Goal: Task Accomplishment & Management: Complete application form

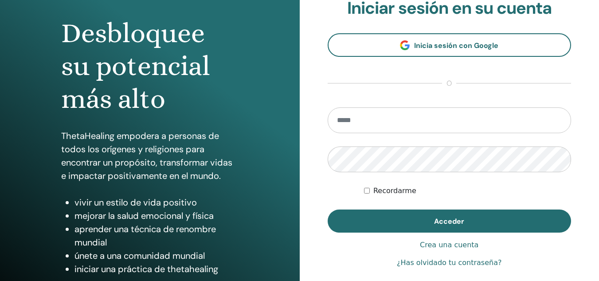
scroll to position [80, 0]
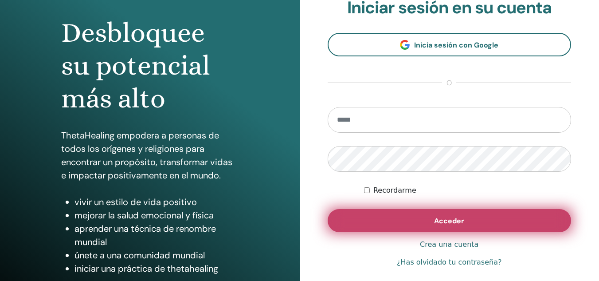
type input "**********"
click at [450, 230] on button "Acceder" at bounding box center [450, 220] width 244 height 23
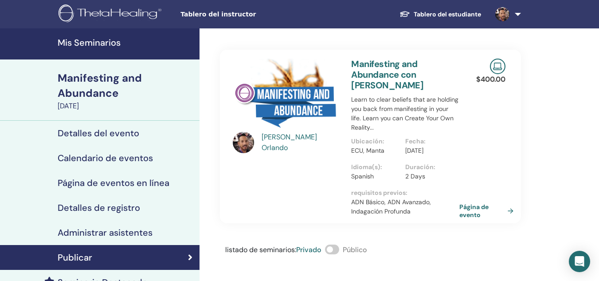
click at [99, 39] on h4 "Mis Seminarios" at bounding box center [126, 42] width 137 height 11
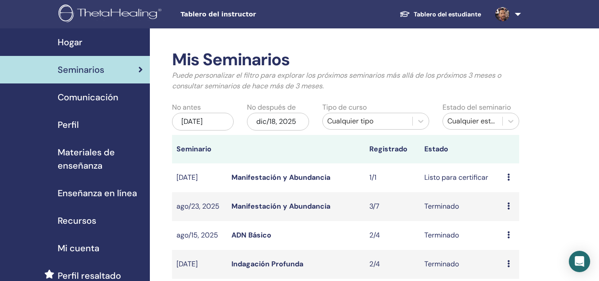
click at [509, 176] on icon at bounding box center [508, 176] width 3 height 7
click at [517, 182] on link "Avance" at bounding box center [506, 182] width 24 height 9
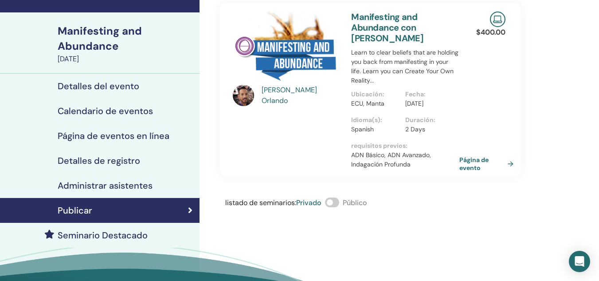
scroll to position [47, 0]
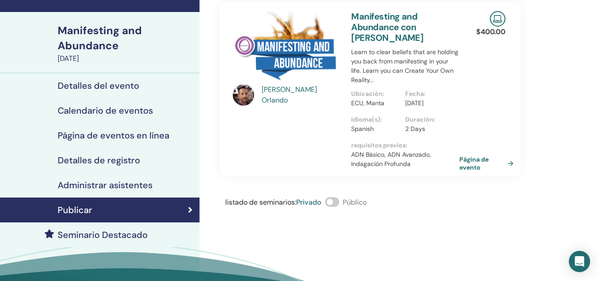
click at [121, 182] on h4 "Administrar asistentes" at bounding box center [105, 185] width 95 height 11
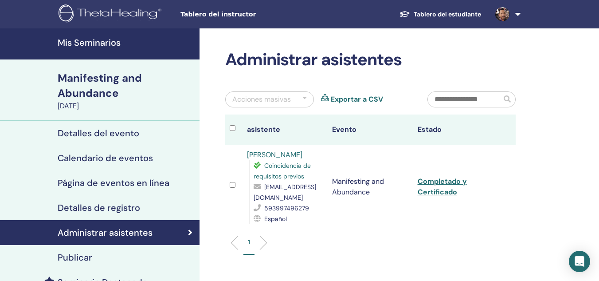
click at [135, 50] on link "Mis Seminarios" at bounding box center [99, 43] width 199 height 31
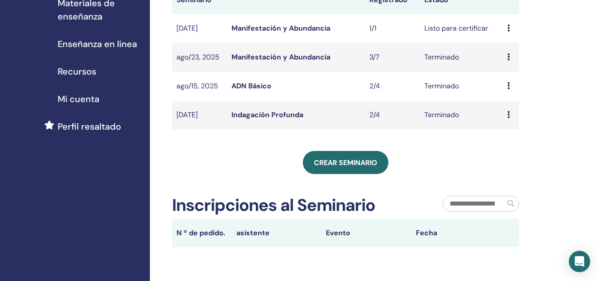
scroll to position [159, 0]
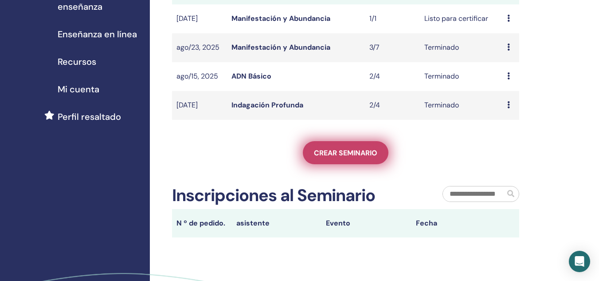
click at [362, 159] on link "Crear seminario" at bounding box center [346, 152] width 86 height 23
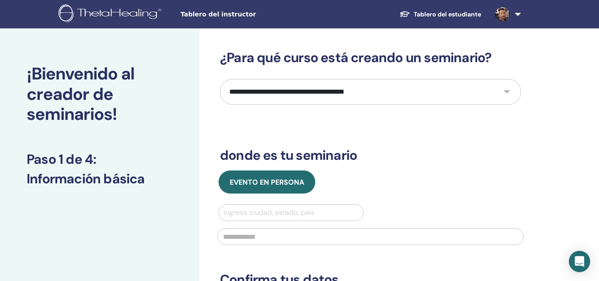
click at [505, 91] on select "**********" at bounding box center [370, 92] width 301 height 26
select select "*"
click at [220, 79] on select "**********" at bounding box center [370, 92] width 301 height 26
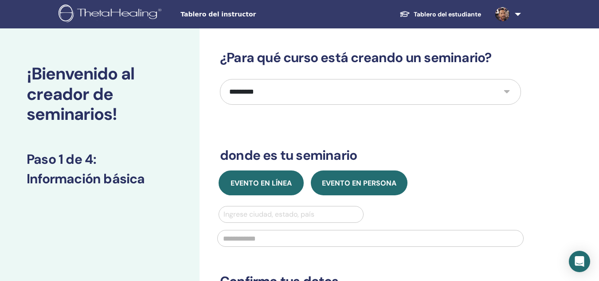
click at [258, 191] on button "Evento en línea" at bounding box center [261, 182] width 85 height 25
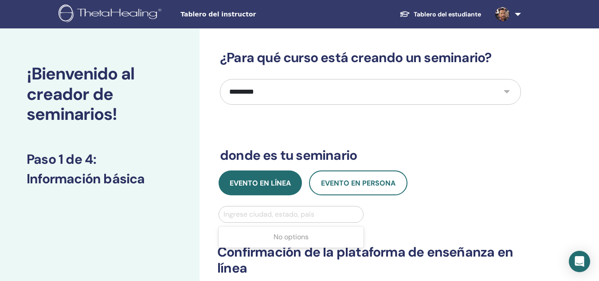
click at [259, 210] on div at bounding box center [290, 214] width 135 height 12
type input "*****"
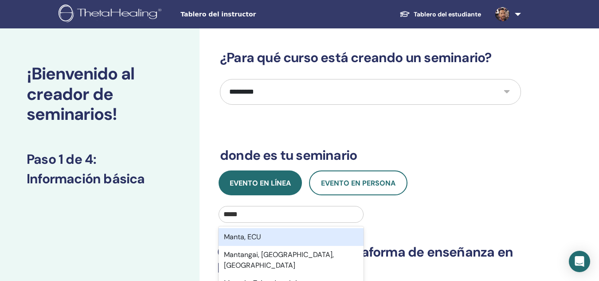
click at [251, 237] on div "Manta, ECU" at bounding box center [291, 237] width 145 height 18
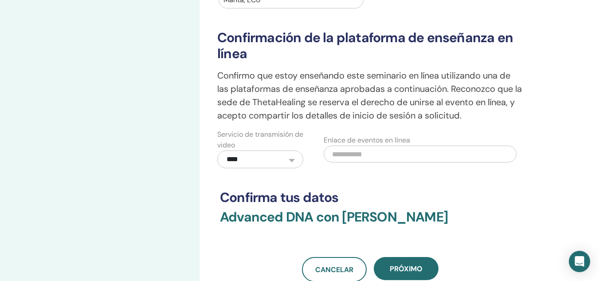
scroll to position [216, 0]
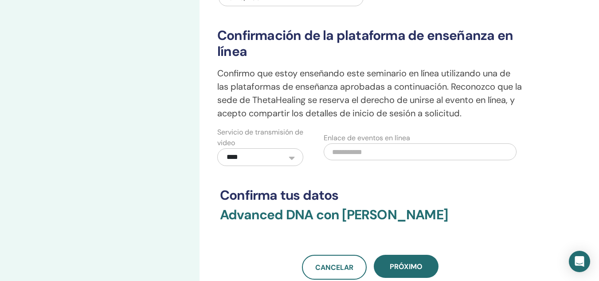
click at [340, 148] on input "text" at bounding box center [420, 151] width 192 height 17
paste input "**********"
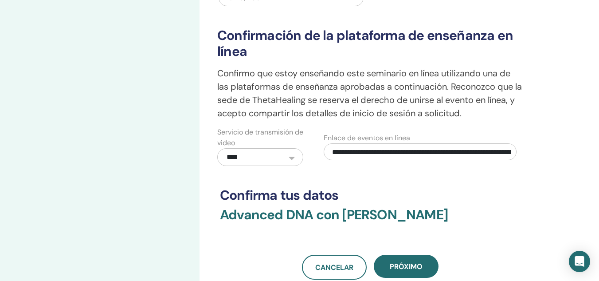
scroll to position [0, 103]
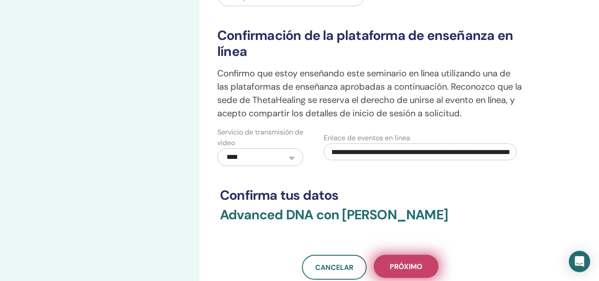
type input "**********"
click at [413, 270] on span "próximo" at bounding box center [406, 266] width 33 height 9
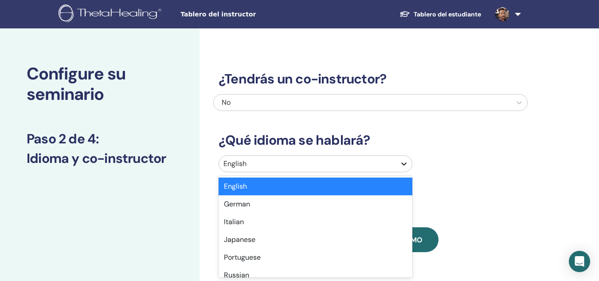
click at [402, 163] on icon at bounding box center [403, 163] width 9 height 9
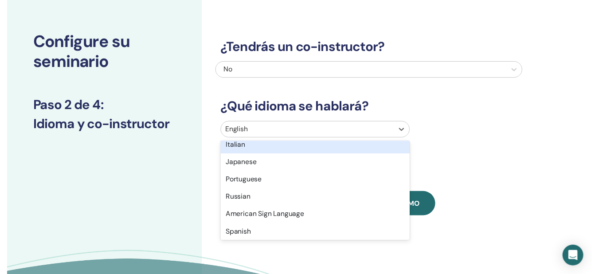
scroll to position [43, 0]
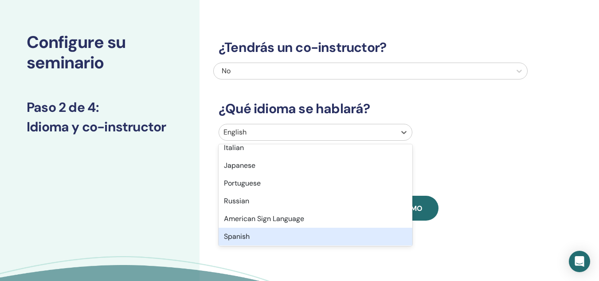
click at [260, 237] on div "Spanish" at bounding box center [316, 236] width 194 height 18
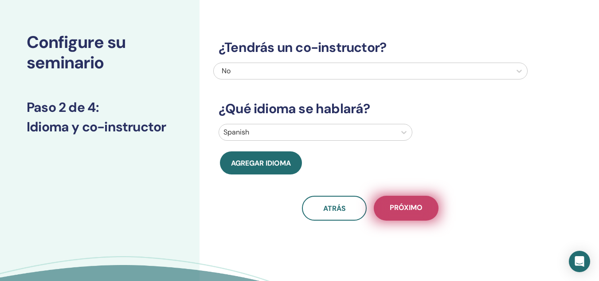
click at [412, 210] on span "próximo" at bounding box center [406, 208] width 33 height 11
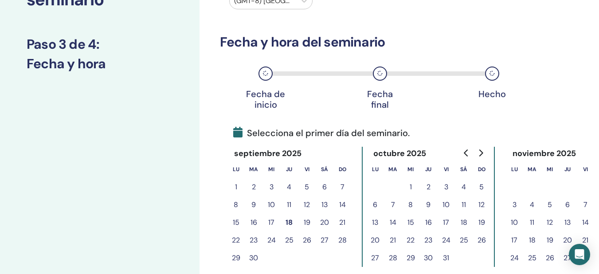
scroll to position [95, 0]
click at [306, 239] on button "26" at bounding box center [307, 240] width 18 height 18
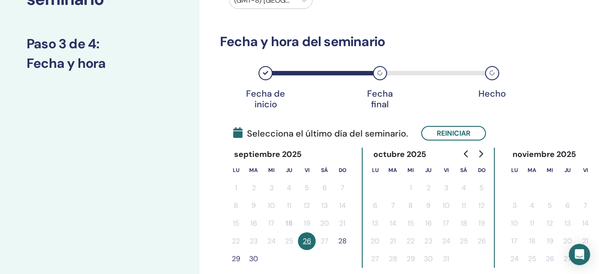
click at [344, 237] on button "28" at bounding box center [342, 241] width 18 height 18
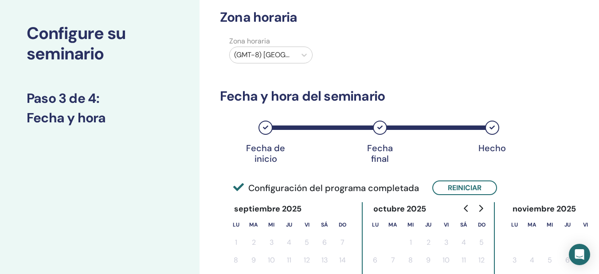
scroll to position [40, 0]
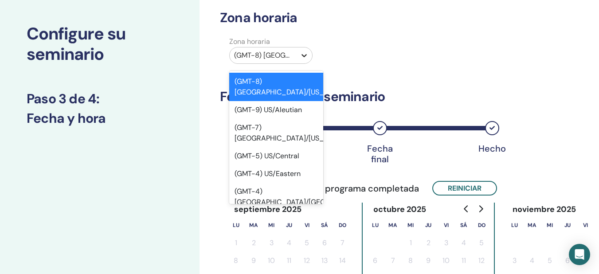
click at [306, 55] on icon at bounding box center [303, 55] width 5 height 3
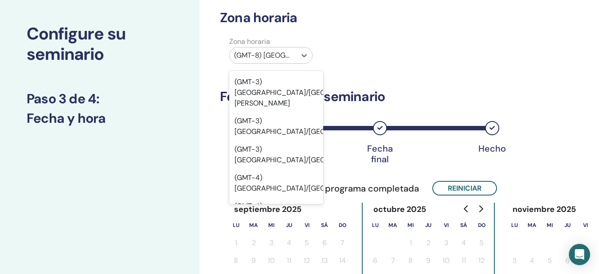
scroll to position [2940, 0]
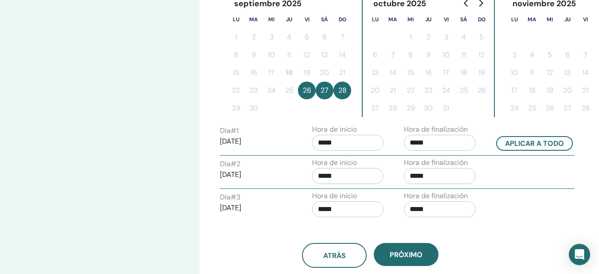
scroll to position [269, 0]
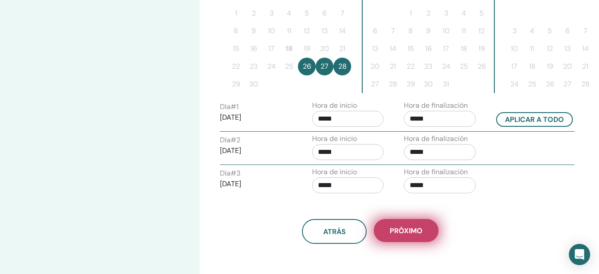
click at [407, 228] on span "próximo" at bounding box center [406, 230] width 33 height 9
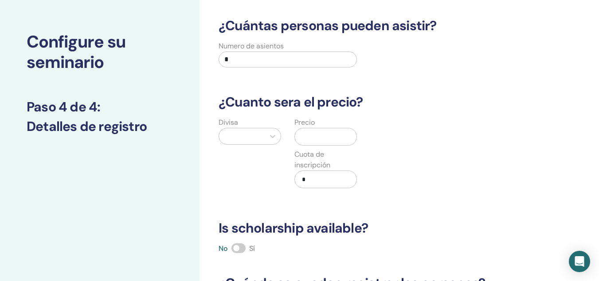
scroll to position [30, 0]
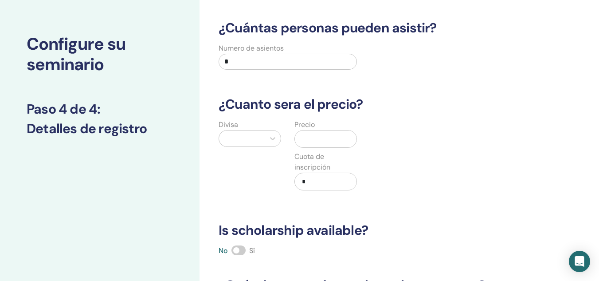
click at [240, 59] on input "*" at bounding box center [288, 62] width 138 height 16
type input "*"
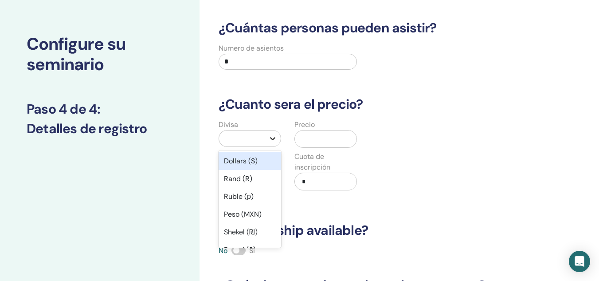
scroll to position [36, 0]
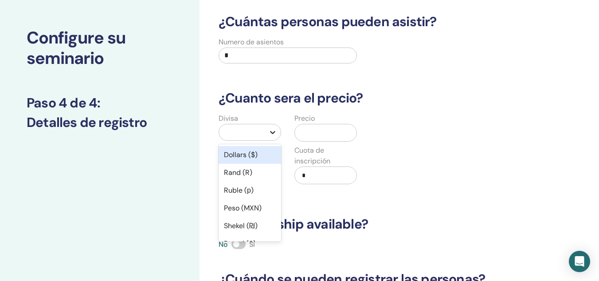
click at [272, 138] on div at bounding box center [273, 132] width 16 height 16
click at [234, 154] on div "Dollars ($)" at bounding box center [250, 155] width 62 height 18
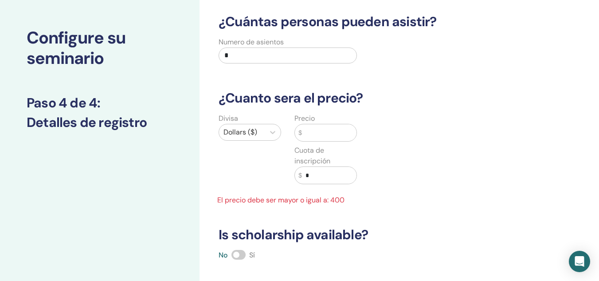
click at [316, 127] on input "text" at bounding box center [329, 132] width 55 height 17
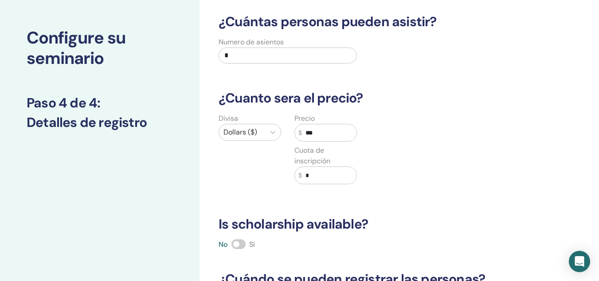
type input "***"
click at [305, 176] on input "*" at bounding box center [329, 175] width 55 height 17
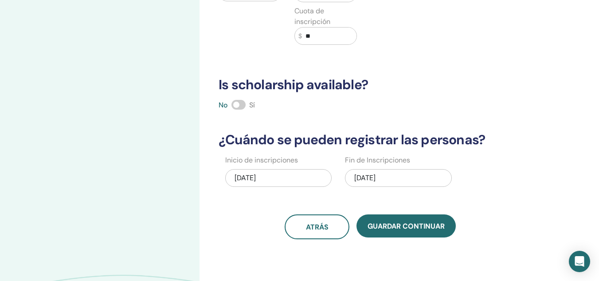
scroll to position [177, 0]
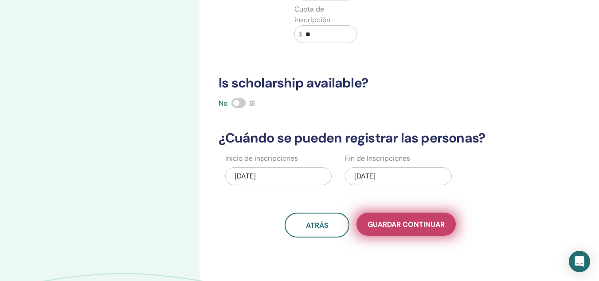
type input "**"
click at [416, 224] on span "Guardar Continuar" at bounding box center [405, 223] width 77 height 9
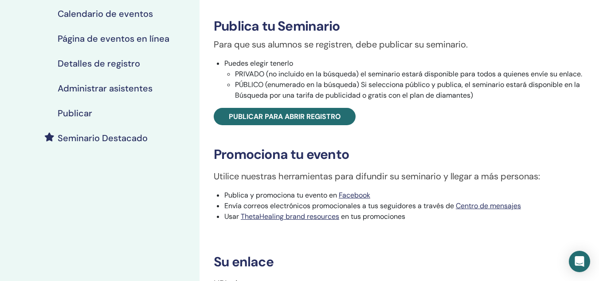
scroll to position [182, 0]
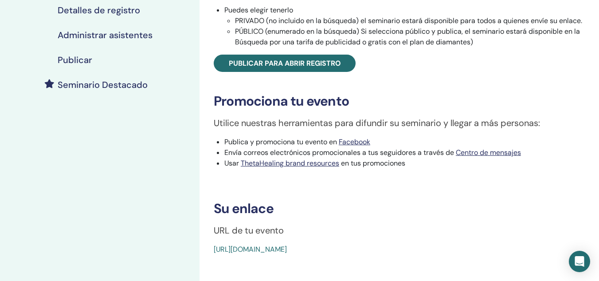
drag, startPoint x: 418, startPoint y: 247, endPoint x: 213, endPoint y: 243, distance: 205.3
click at [213, 243] on div "Advanced DNA Tipo de evento Online Estado del evento No publicado Inscripciones…" at bounding box center [399, 60] width 389 height 387
copy link "https://www.thetahealing.com/seminar-377800-details.html"
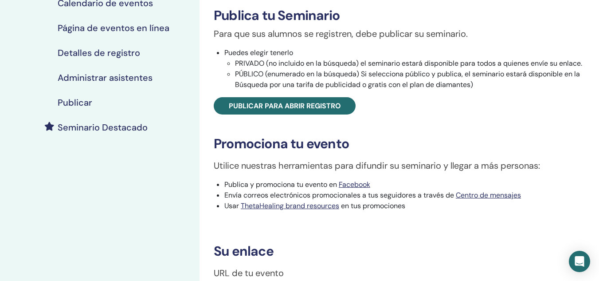
scroll to position [140, 0]
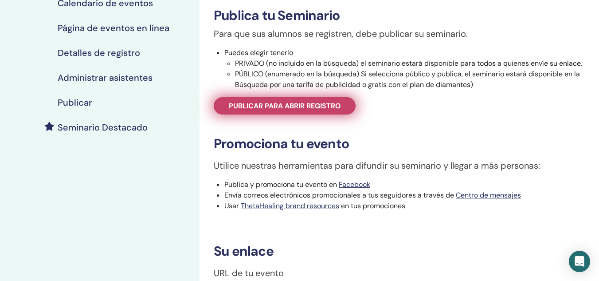
click at [331, 105] on span "Publicar para abrir registro" at bounding box center [285, 105] width 112 height 9
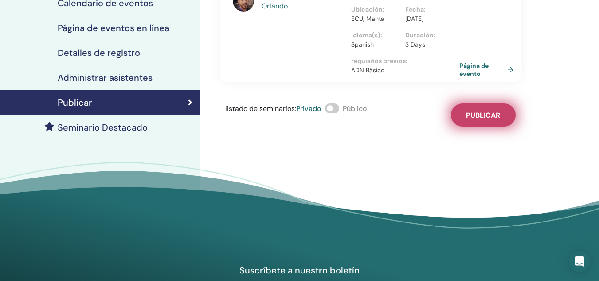
click at [477, 126] on button "Publicar" at bounding box center [483, 114] width 65 height 23
